Goal: Task Accomplishment & Management: Complete application form

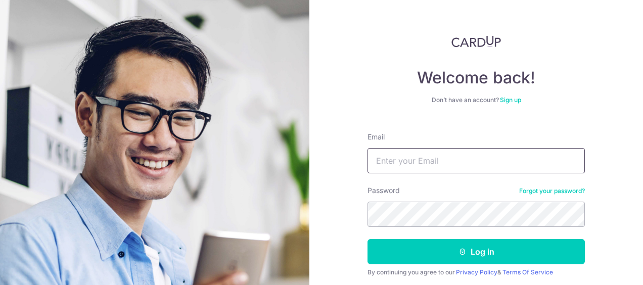
click at [447, 160] on input "Email" at bounding box center [477, 160] width 218 height 25
type input "[EMAIL_ADDRESS][DOMAIN_NAME]"
click at [368, 239] on button "Log in" at bounding box center [477, 251] width 218 height 25
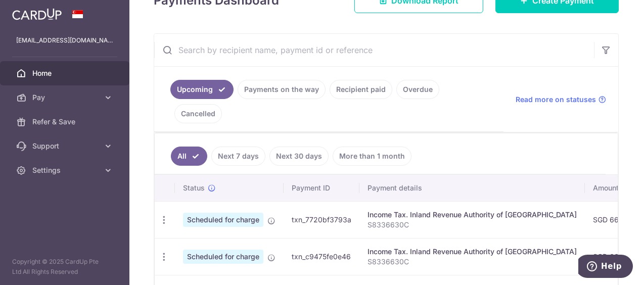
scroll to position [168, 0]
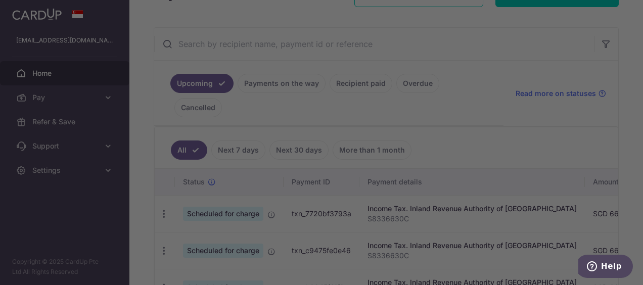
click at [459, 84] on div at bounding box center [325, 144] width 650 height 288
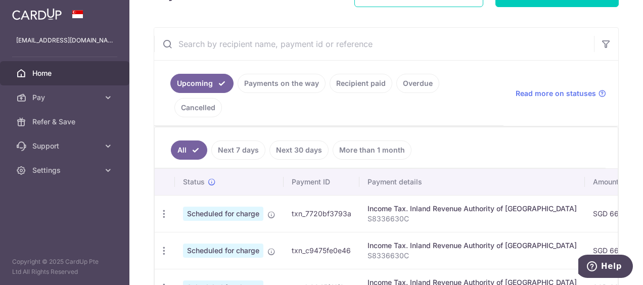
click at [222, 98] on link "Cancelled" at bounding box center [199, 107] width 48 height 19
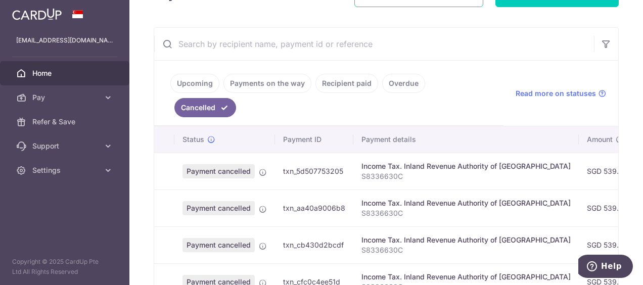
click at [392, 78] on link "Overdue" at bounding box center [403, 83] width 43 height 19
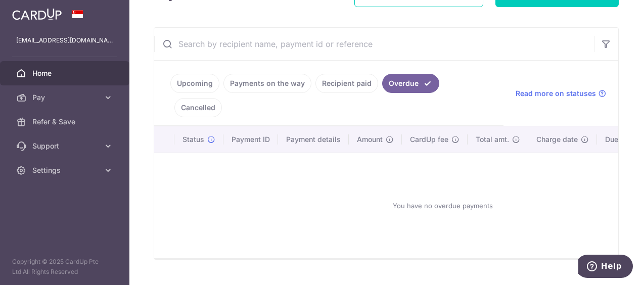
click at [345, 83] on link "Recipient paid" at bounding box center [347, 83] width 63 height 19
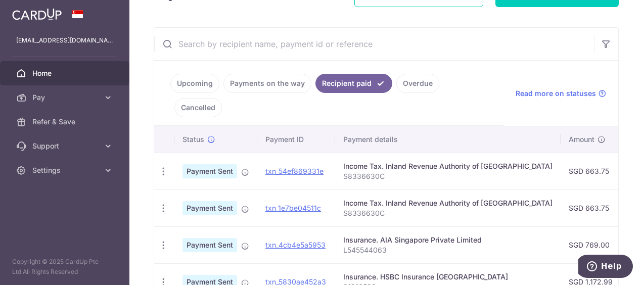
click at [284, 82] on link "Payments on the way" at bounding box center [268, 83] width 88 height 19
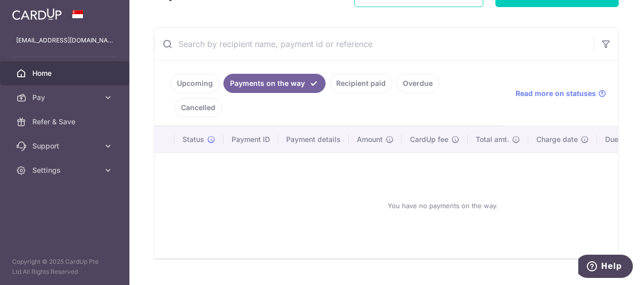
click at [197, 83] on link "Upcoming" at bounding box center [194, 83] width 49 height 19
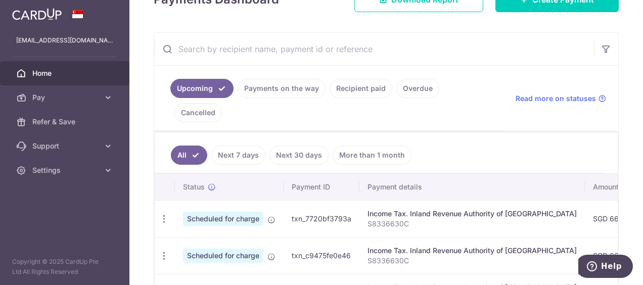
scroll to position [152, 0]
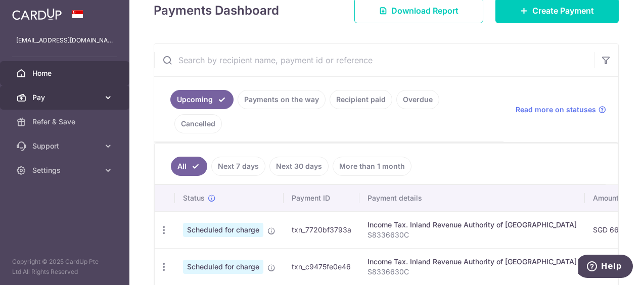
click at [80, 97] on span "Pay" at bounding box center [65, 98] width 67 height 10
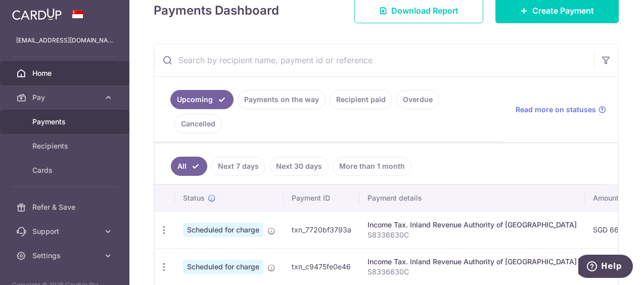
click at [75, 124] on span "Payments" at bounding box center [65, 122] width 67 height 10
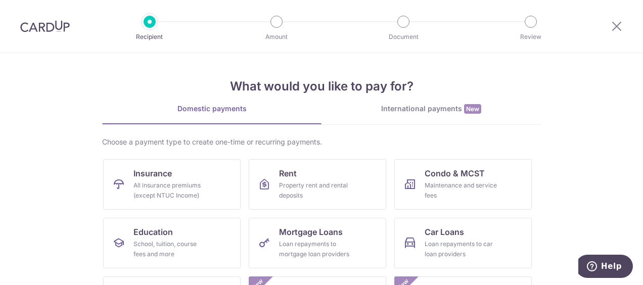
click at [57, 21] on img at bounding box center [45, 26] width 50 height 12
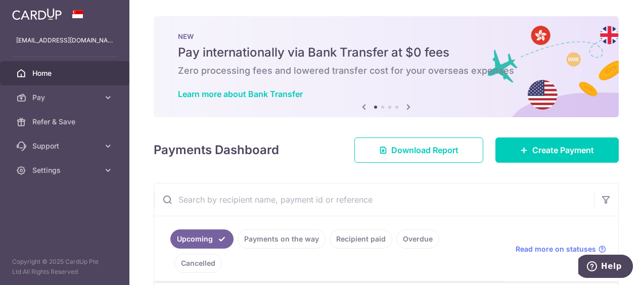
click at [408, 107] on icon at bounding box center [409, 107] width 12 height 13
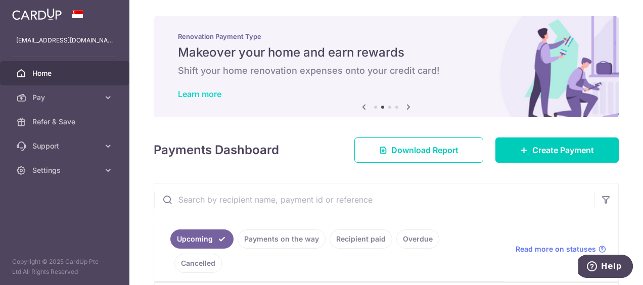
click at [216, 95] on link "Learn more" at bounding box center [200, 94] width 44 height 10
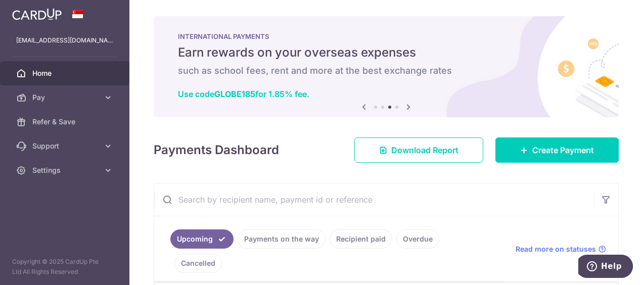
click at [403, 109] on icon at bounding box center [409, 107] width 12 height 13
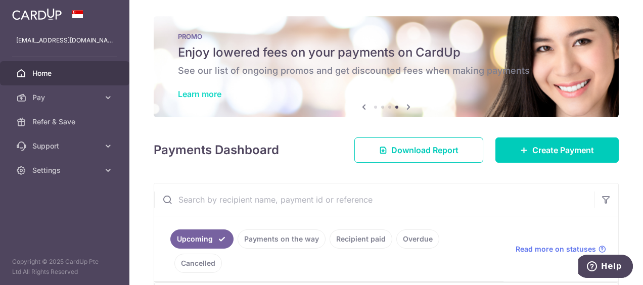
click at [210, 95] on link "Learn more" at bounding box center [200, 94] width 44 height 10
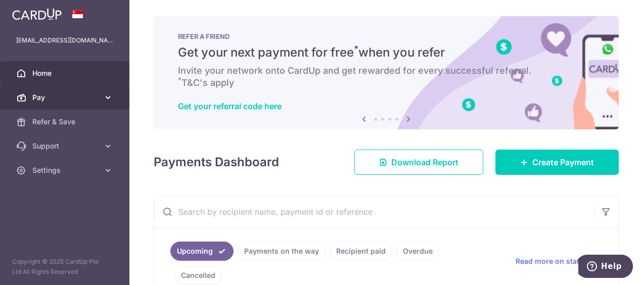
click at [95, 99] on span "Pay" at bounding box center [65, 98] width 67 height 10
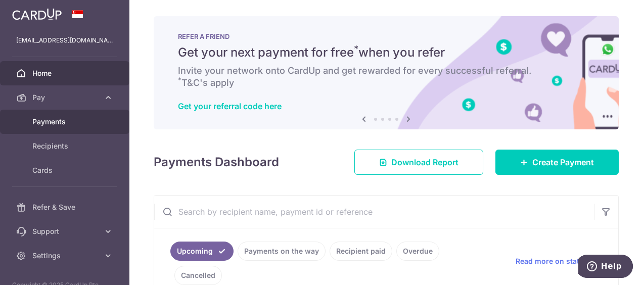
click at [75, 126] on link "Payments" at bounding box center [64, 122] width 129 height 24
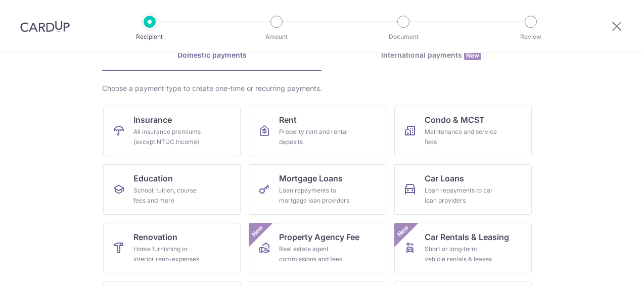
scroll to position [55, 0]
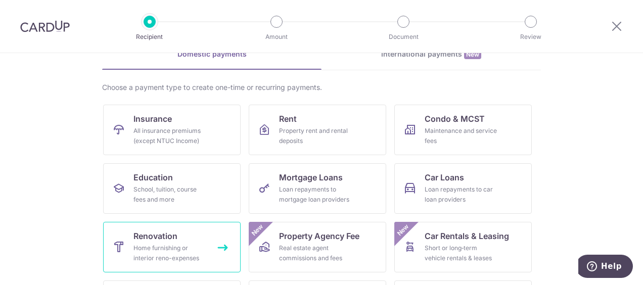
click at [183, 254] on div "Home furnishing or interior reno-expenses" at bounding box center [170, 253] width 73 height 20
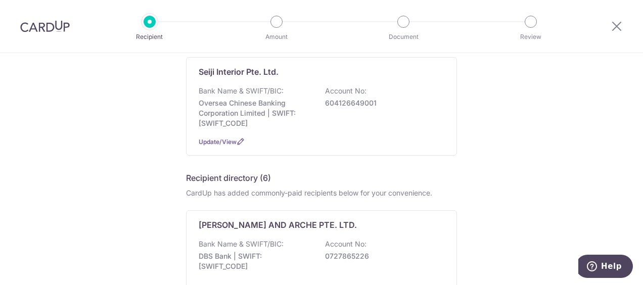
scroll to position [106, 0]
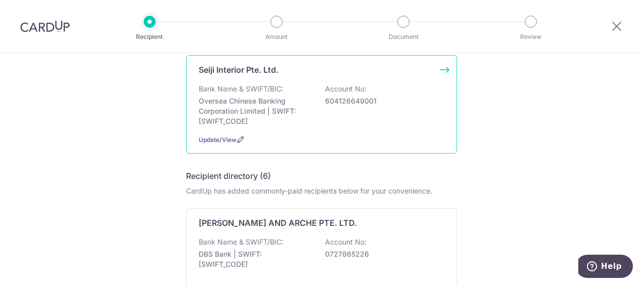
click at [289, 103] on p "Oversea Chinese Banking Corporation Limited | SWIFT: [SWIFT_CODE]" at bounding box center [255, 111] width 113 height 30
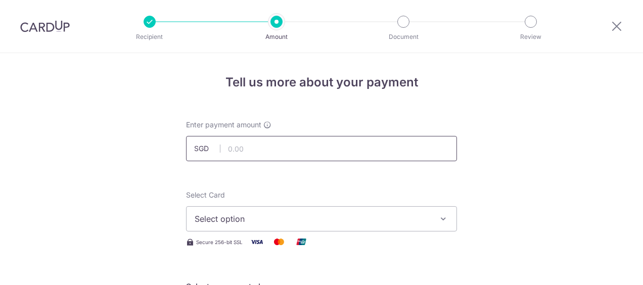
click at [271, 151] on input "text" at bounding box center [321, 148] width 271 height 25
type input "1,660.00"
click at [249, 212] on button "Select option" at bounding box center [321, 218] width 271 height 25
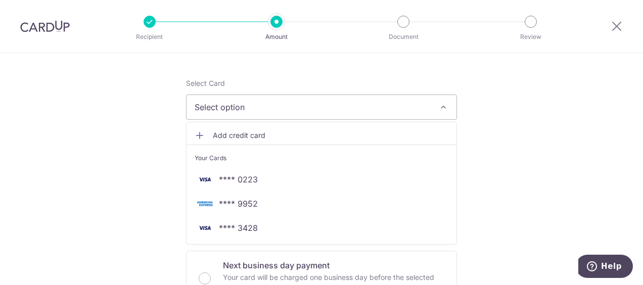
scroll to position [112, 0]
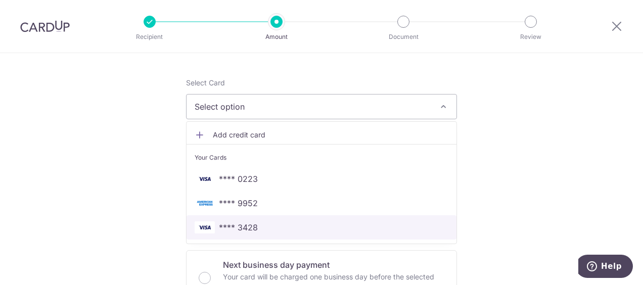
click at [251, 223] on span "**** 3428" at bounding box center [238, 228] width 39 height 12
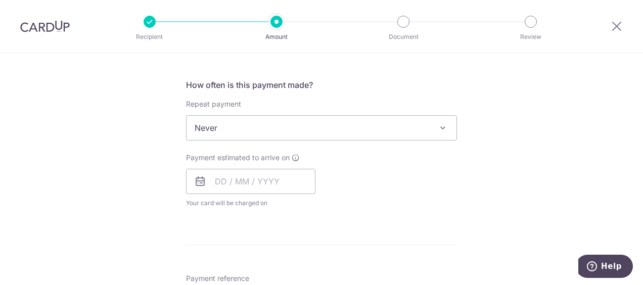
scroll to position [368, 0]
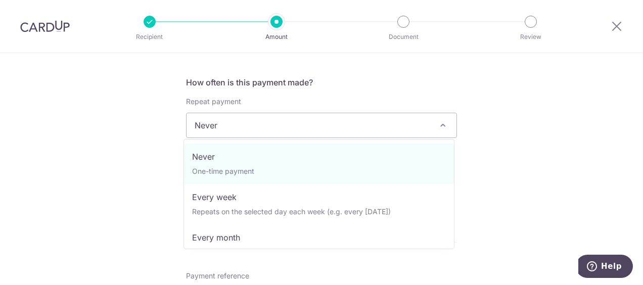
click at [295, 121] on span "Never" at bounding box center [322, 125] width 270 height 24
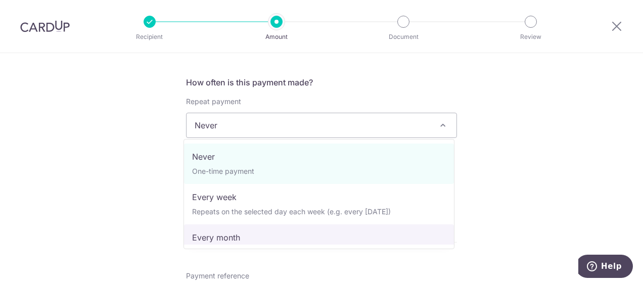
select select "3"
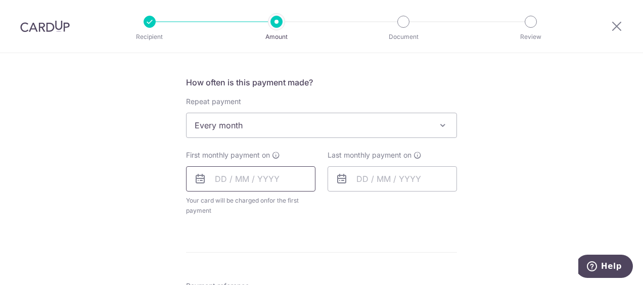
drag, startPoint x: 239, startPoint y: 191, endPoint x: 241, endPoint y: 183, distance: 7.9
click at [240, 190] on div "First monthly payment on Your card will be charged on for the first payment * I…" at bounding box center [250, 183] width 129 height 66
click at [241, 182] on input "text" at bounding box center [250, 178] width 129 height 25
click at [318, 250] on td "4" at bounding box center [328, 251] width 20 height 20
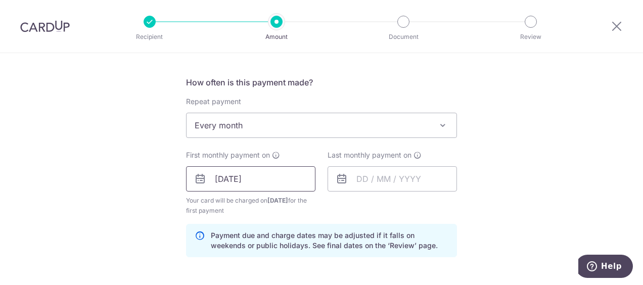
click at [268, 177] on input "04/10/2025" at bounding box center [250, 178] width 129 height 25
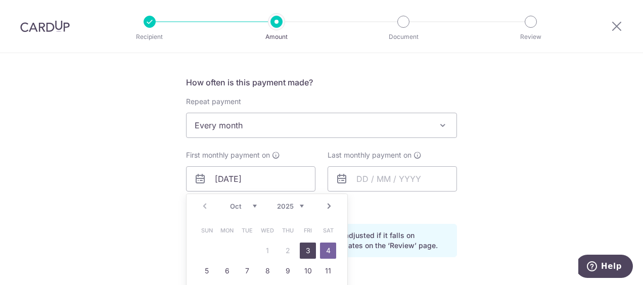
click at [305, 246] on link "3" at bounding box center [308, 251] width 16 height 16
type input "03/10/2025"
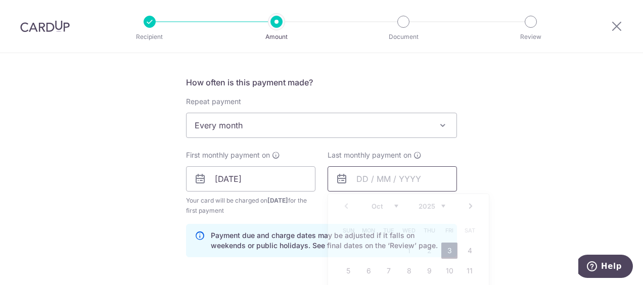
click at [368, 177] on input "text" at bounding box center [392, 178] width 129 height 25
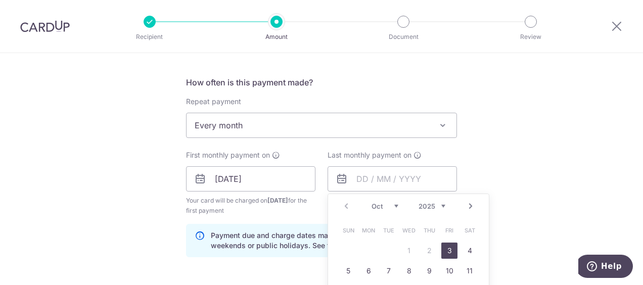
click at [465, 202] on link "Next" at bounding box center [471, 206] width 12 height 12
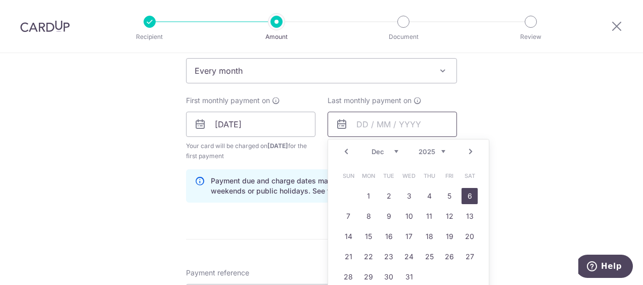
scroll to position [496, 0]
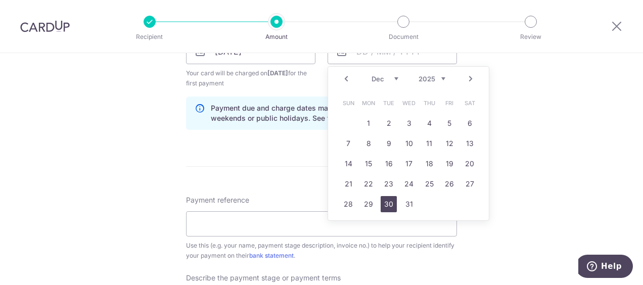
click at [384, 202] on link "30" at bounding box center [389, 204] width 16 height 16
type input "30/12/2025"
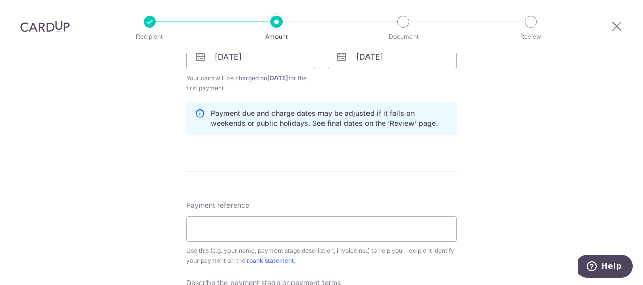
scroll to position [508, 0]
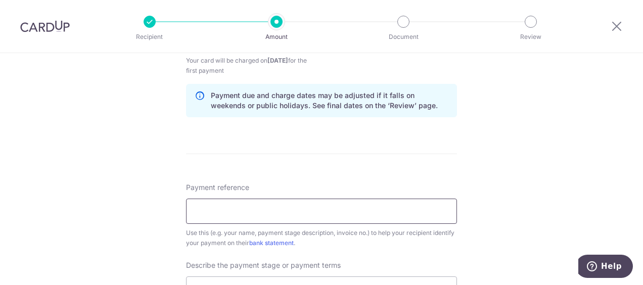
click at [260, 218] on input "Payment reference" at bounding box center [321, 211] width 271 height 25
click at [258, 215] on input "Payment reference" at bounding box center [321, 211] width 271 height 25
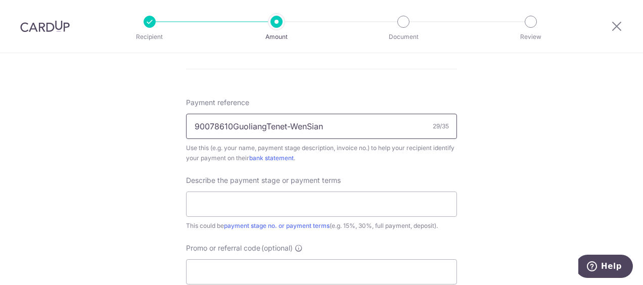
scroll to position [594, 0]
type input "90078610GuoliangTenet-WenSian"
click at [251, 208] on input "text" at bounding box center [321, 203] width 271 height 25
type input "deposit"
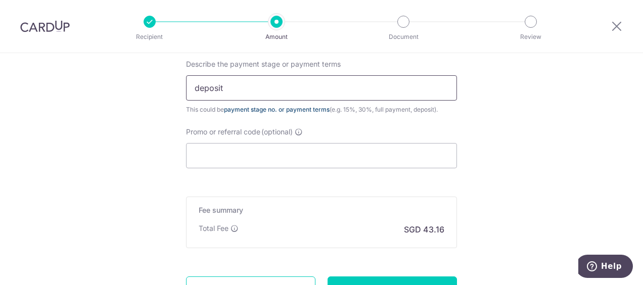
scroll to position [711, 0]
click at [243, 153] on input "Promo or referral code (optional)" at bounding box center [321, 154] width 271 height 25
paste input "3HOME25R"
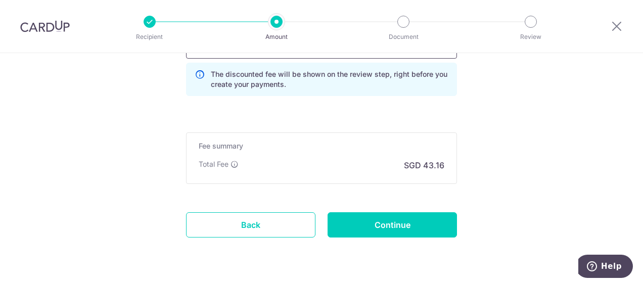
scroll to position [821, 0]
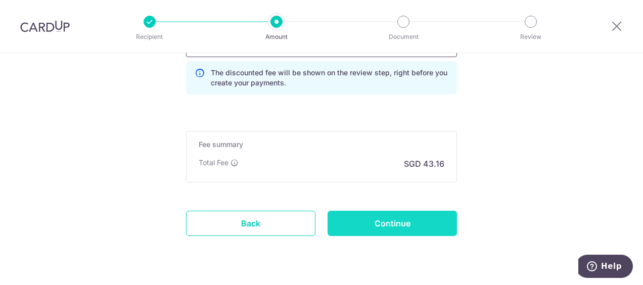
type input "3HOME25R"
click at [366, 220] on input "Continue" at bounding box center [392, 223] width 129 height 25
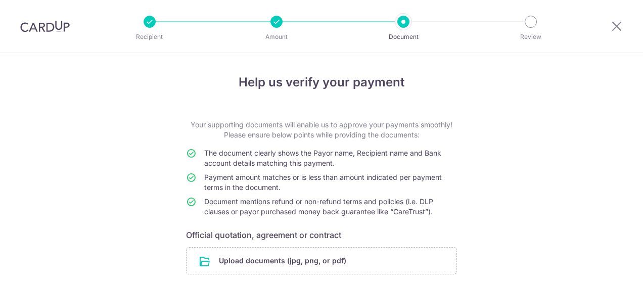
scroll to position [77, 0]
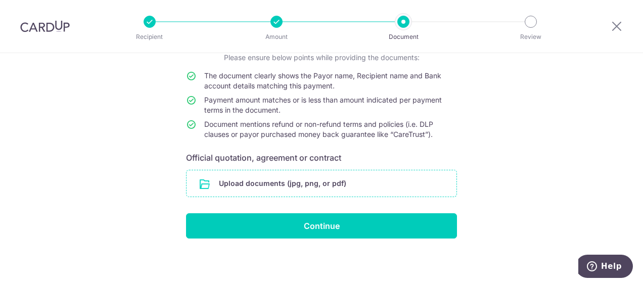
click at [310, 174] on input "file" at bounding box center [322, 183] width 270 height 26
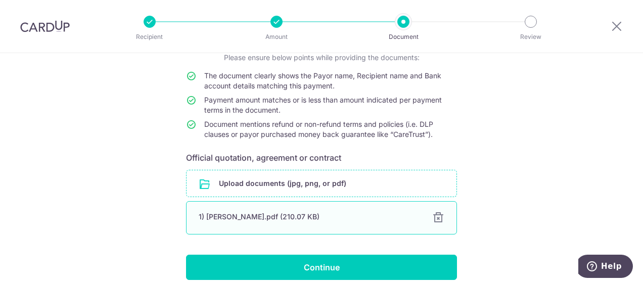
scroll to position [119, 0]
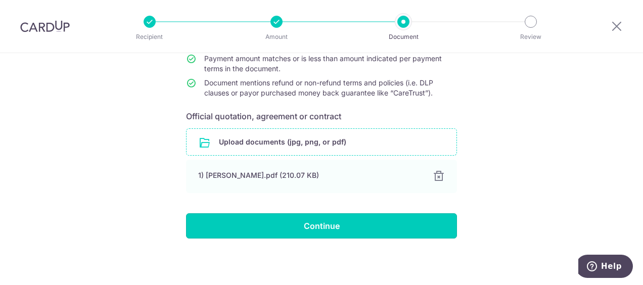
click at [331, 229] on input "Continue" at bounding box center [321, 225] width 271 height 25
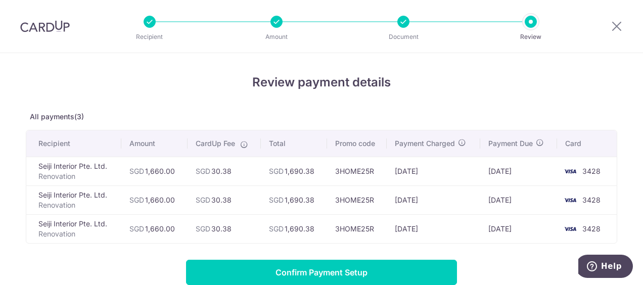
scroll to position [20, 0]
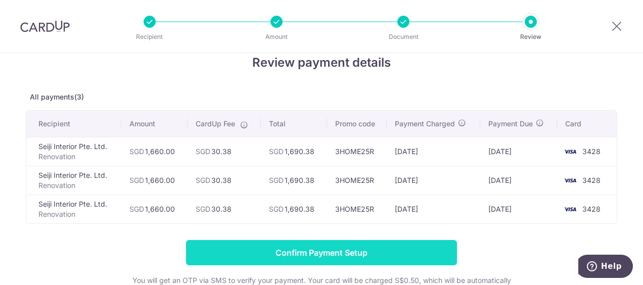
click at [361, 247] on input "Confirm Payment Setup" at bounding box center [321, 252] width 271 height 25
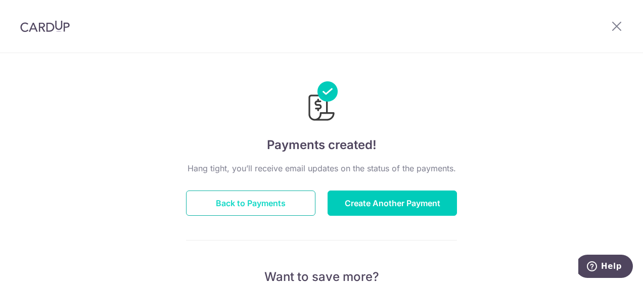
click at [275, 197] on button "Back to Payments" at bounding box center [250, 203] width 129 height 25
